Goal: Check status: Check status

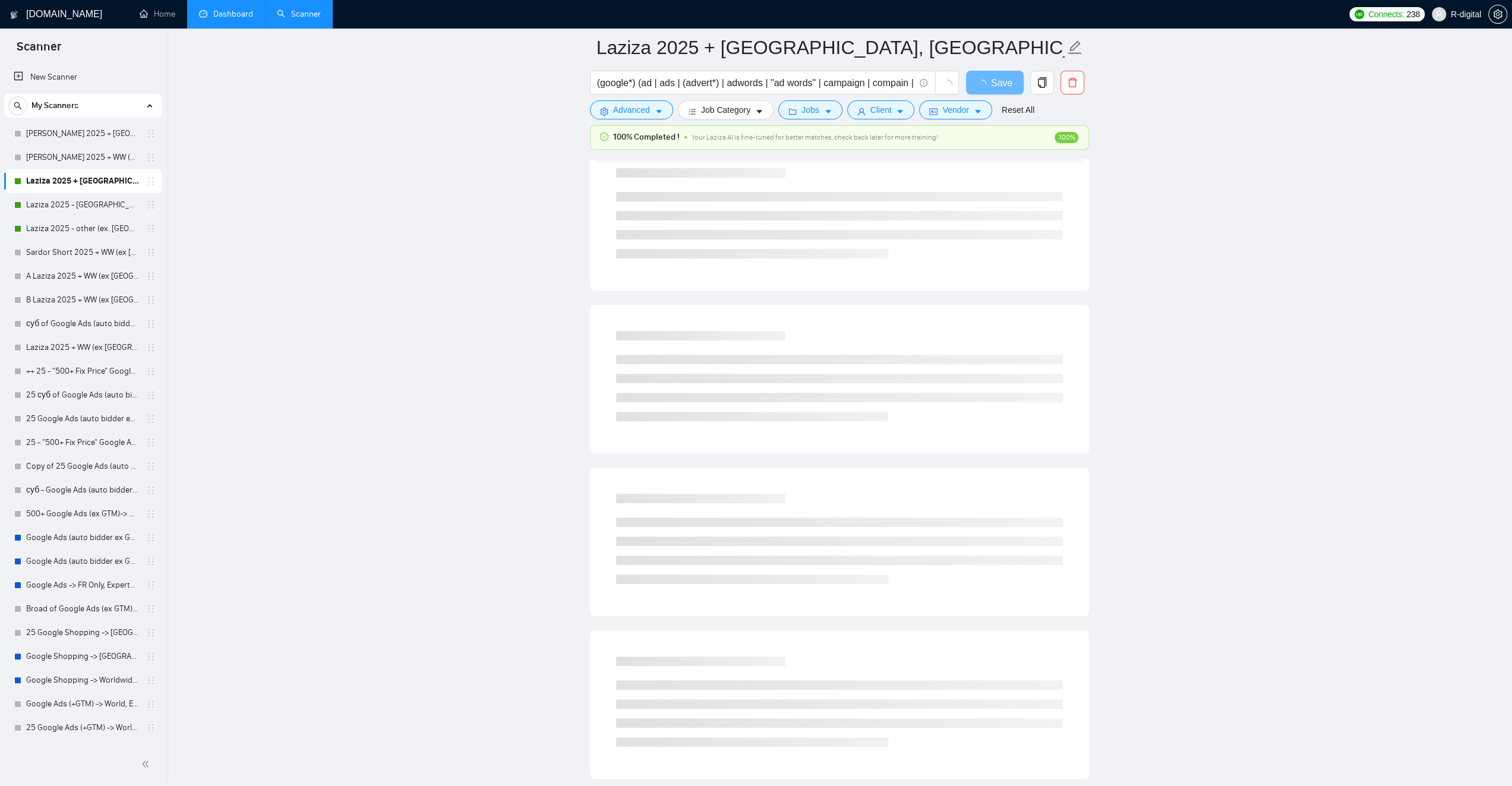
click at [234, 13] on link "Dashboard" at bounding box center [226, 14] width 54 height 10
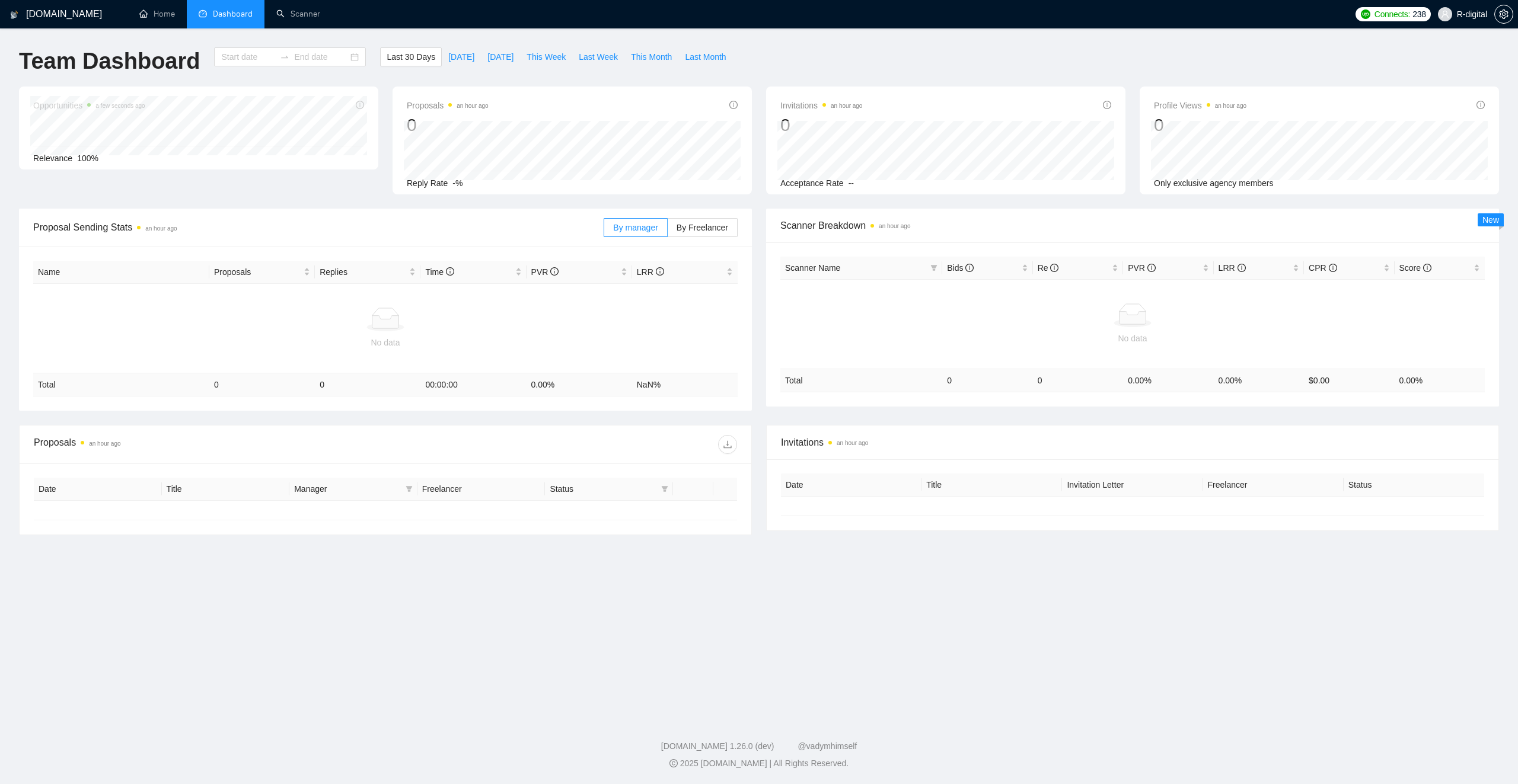
type input "[DATE]"
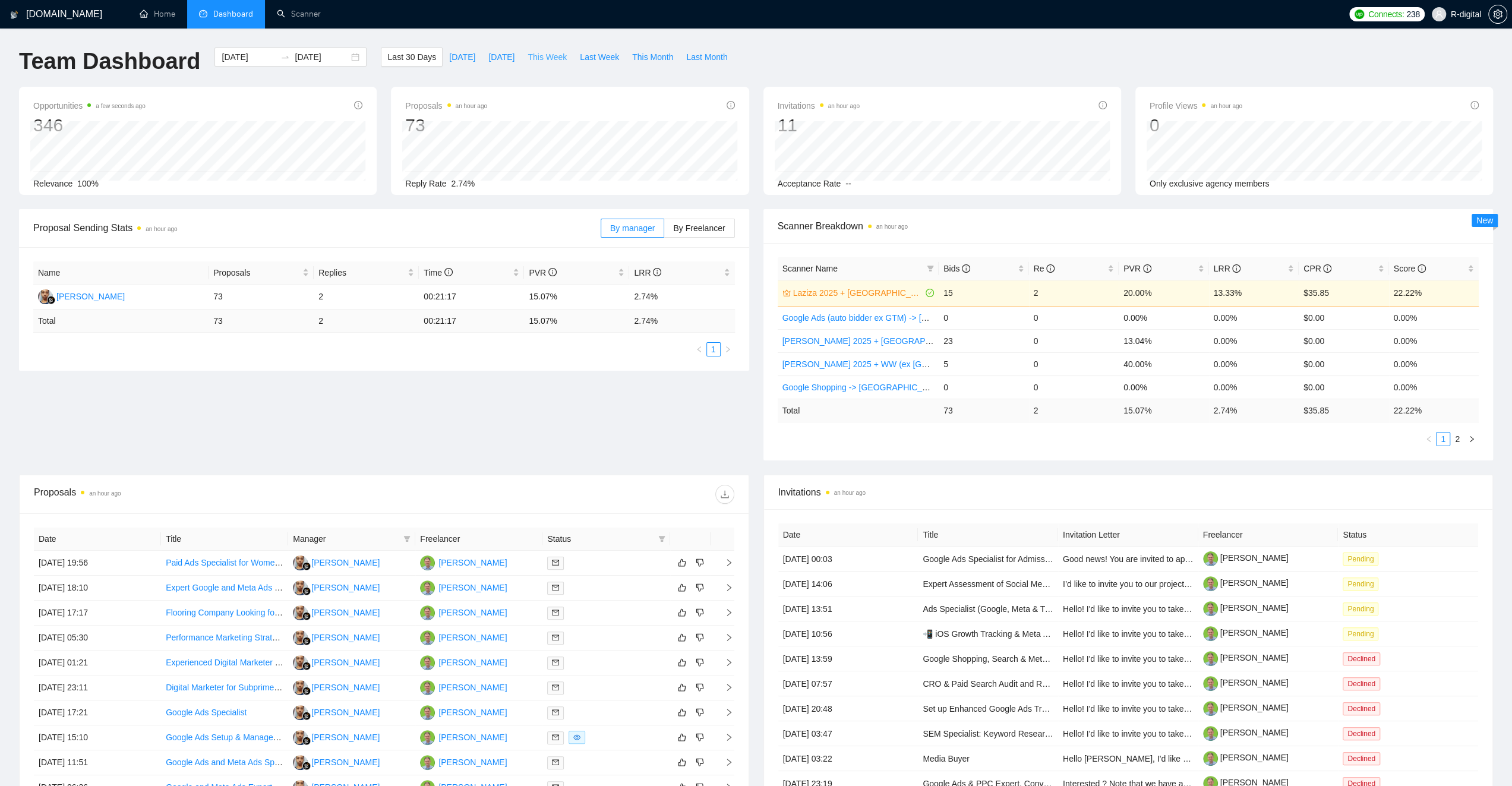
click at [540, 59] on span "This Week" at bounding box center [547, 57] width 39 height 13
type input "[DATE]"
